Goal: Navigation & Orientation: Find specific page/section

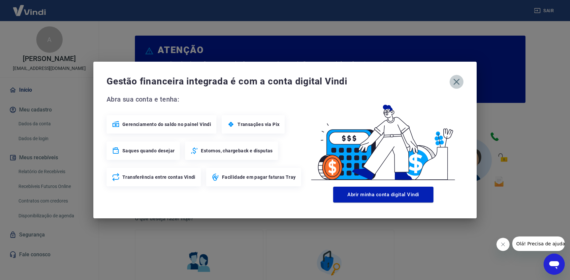
click at [456, 81] on icon "button" at bounding box center [456, 82] width 6 height 6
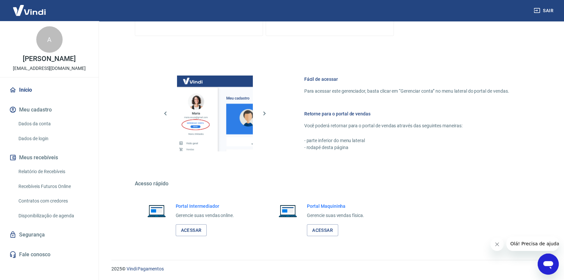
scroll to position [302, 0]
click at [193, 233] on link "Acessar" at bounding box center [191, 230] width 31 height 12
